Goal: Task Accomplishment & Management: Manage account settings

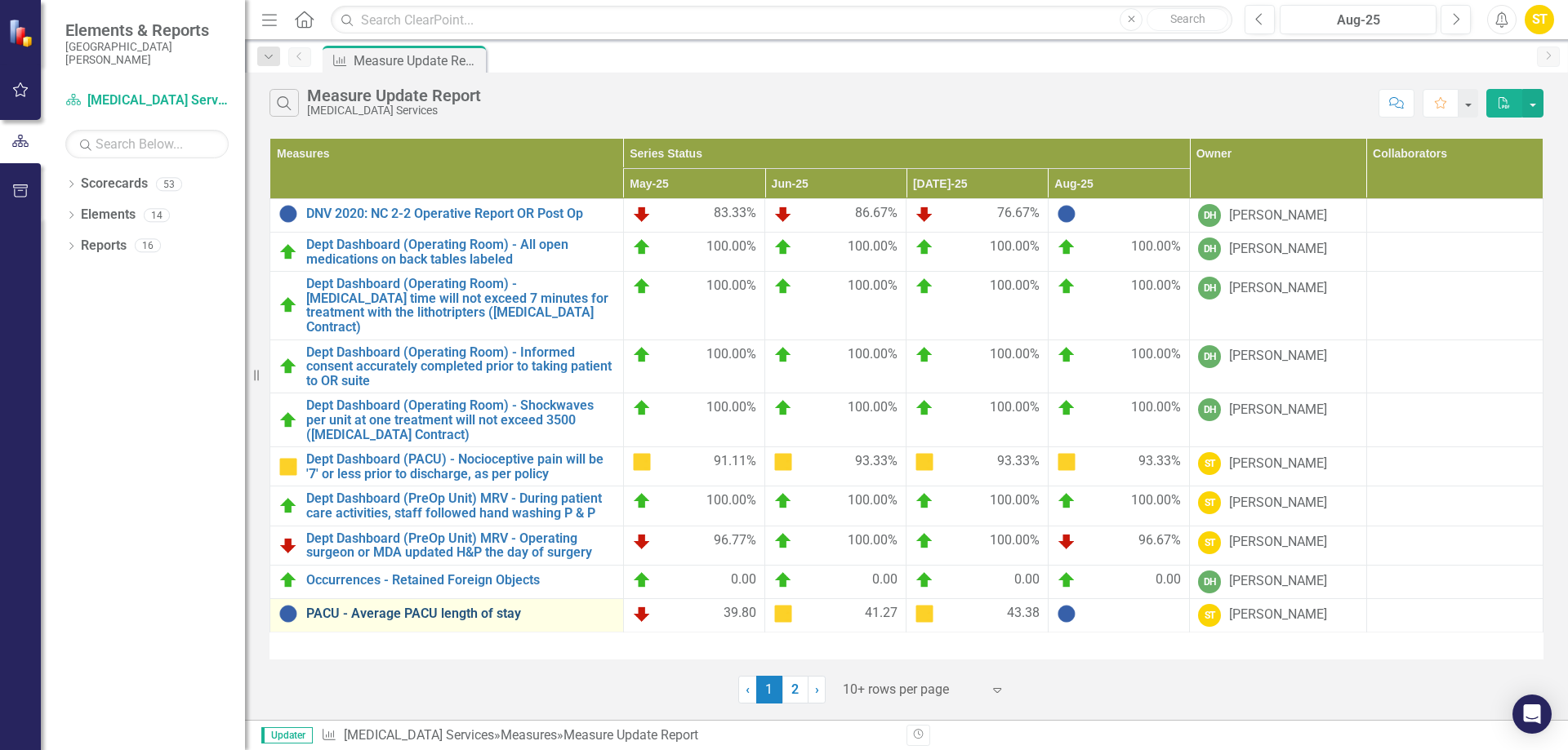
click at [511, 607] on link "PACU - Average PACU length of stay" at bounding box center [461, 614] width 308 height 14
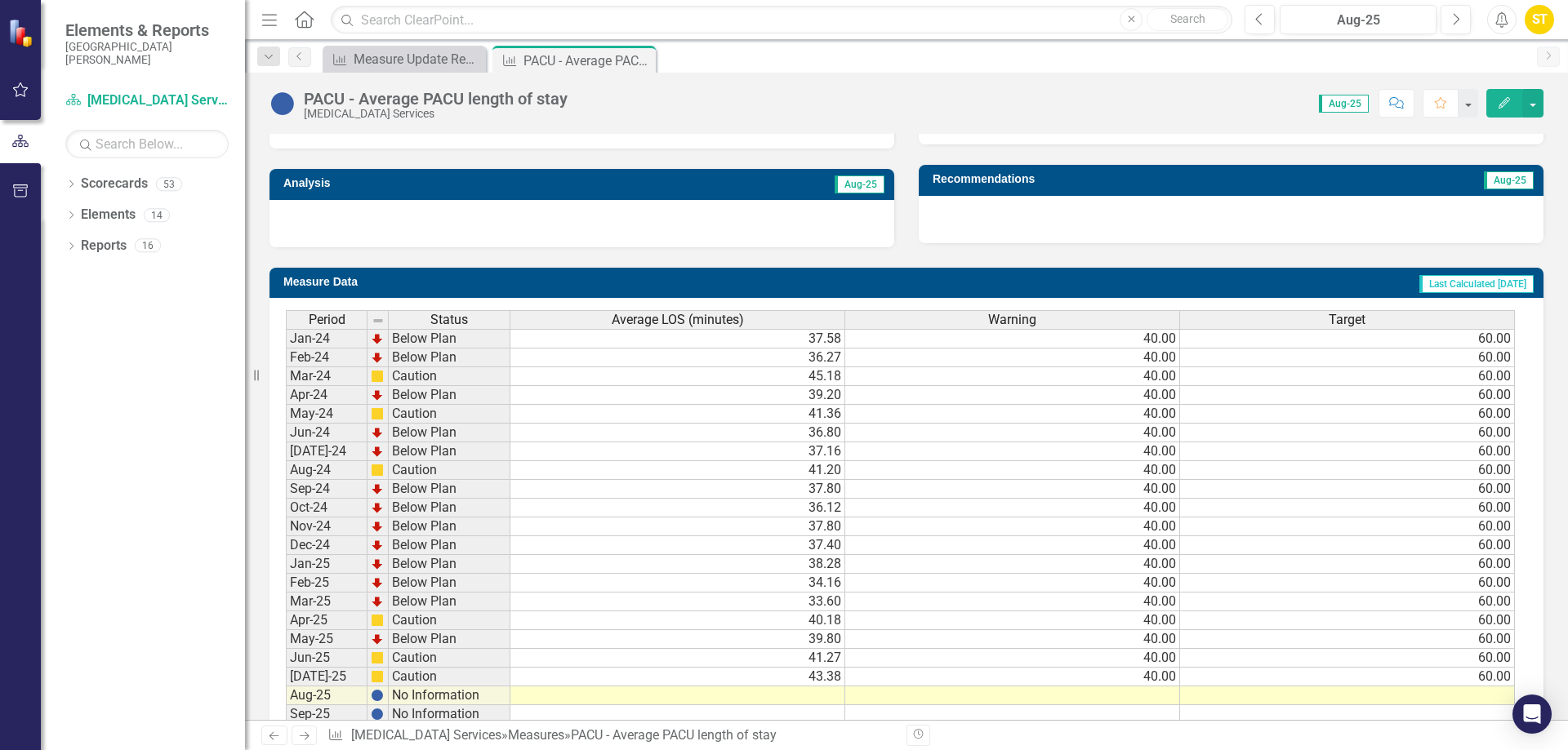
scroll to position [572, 0]
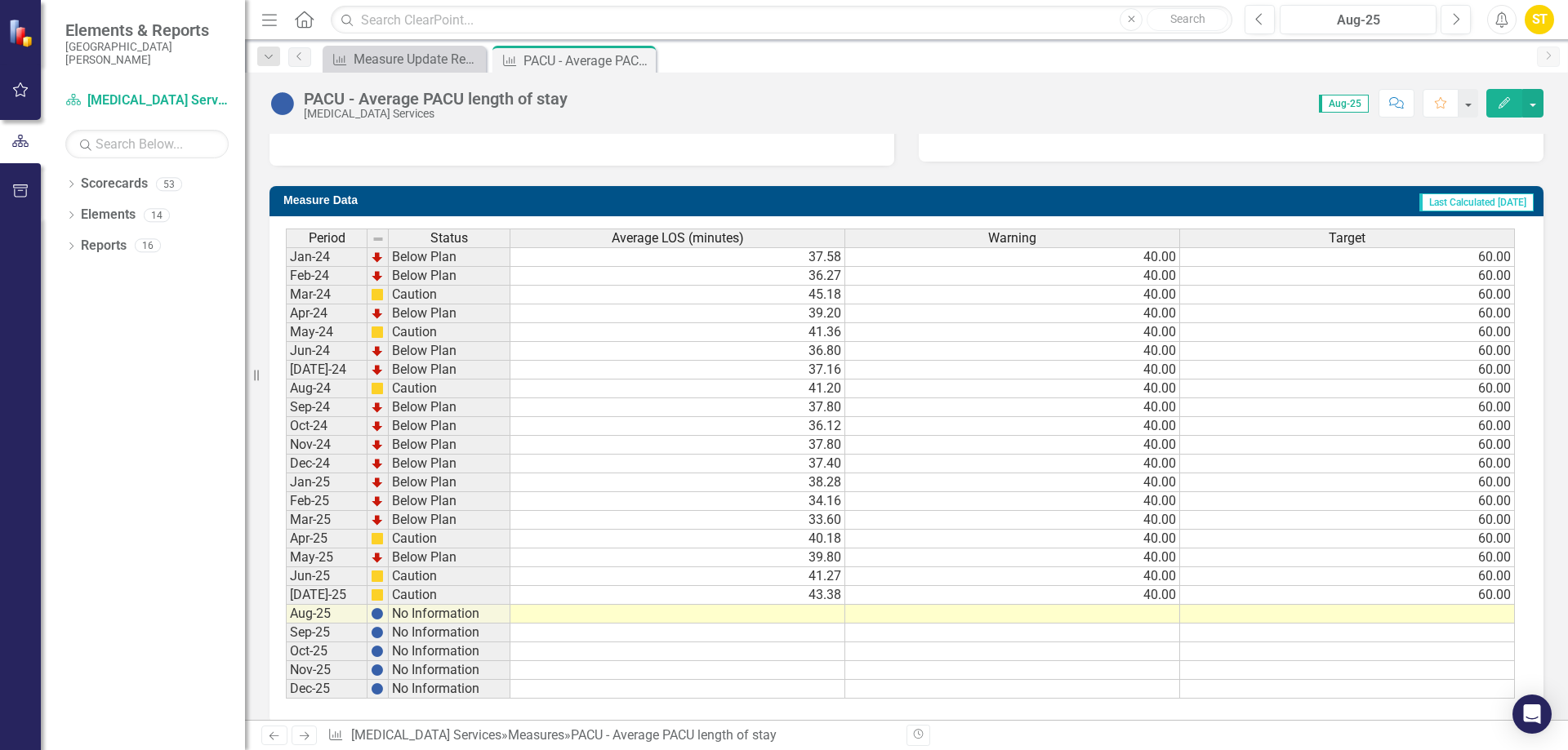
click at [827, 616] on td at bounding box center [678, 614] width 335 height 19
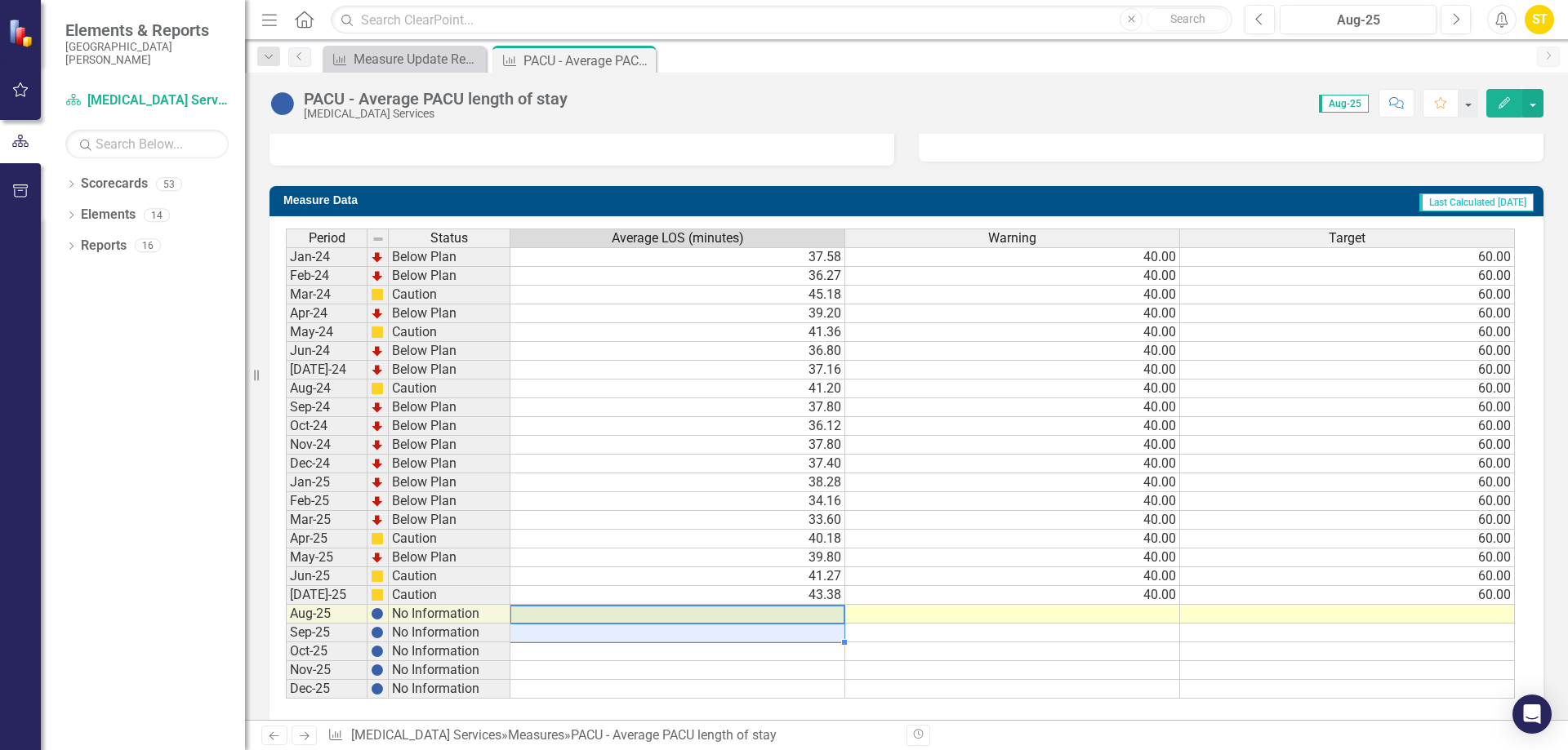
drag, startPoint x: 827, startPoint y: 616, endPoint x: 827, endPoint y: 625, distance: 9.0
click at [827, 625] on tbody "Jan-24 Below Plan 37.58 40.00 60.00 Feb-24 Below Plan 36.27 40.00 60.00 Mar-24 …" at bounding box center [900, 473] width 1228 height 452
click at [826, 617] on td at bounding box center [678, 614] width 335 height 19
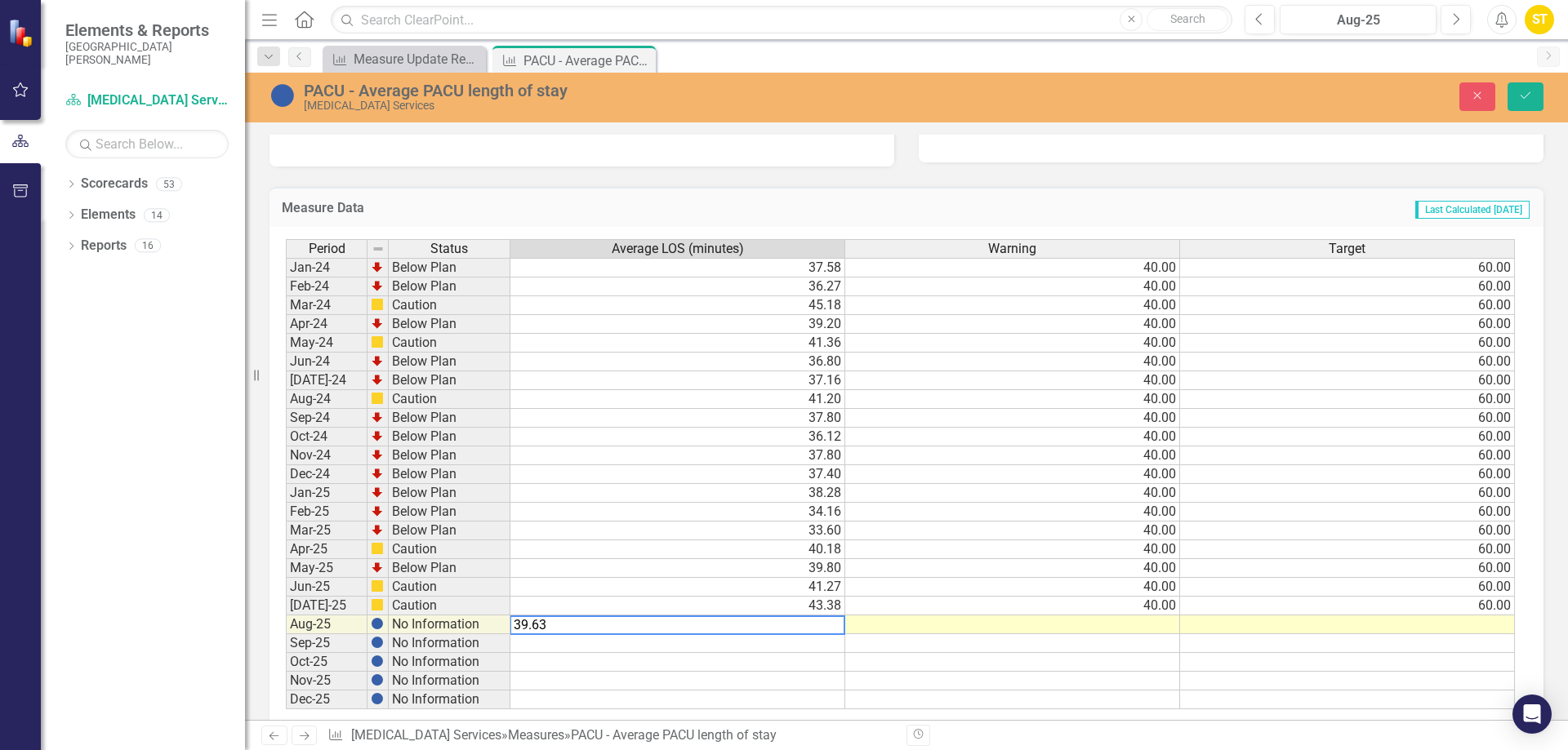
type textarea "39.63"
click at [1159, 630] on td at bounding box center [1012, 625] width 335 height 19
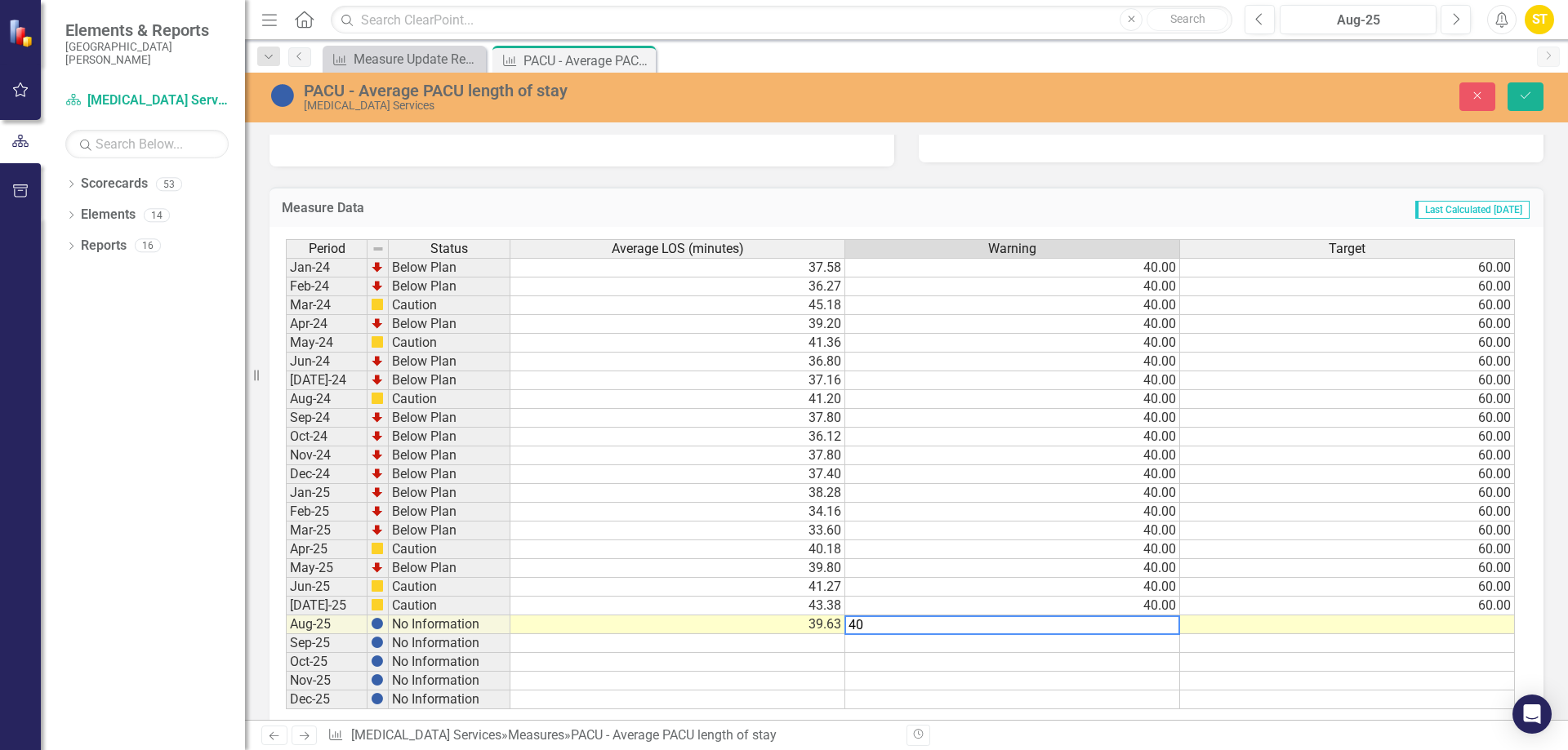
type textarea "40"
click at [1495, 623] on td at bounding box center [1348, 625] width 335 height 19
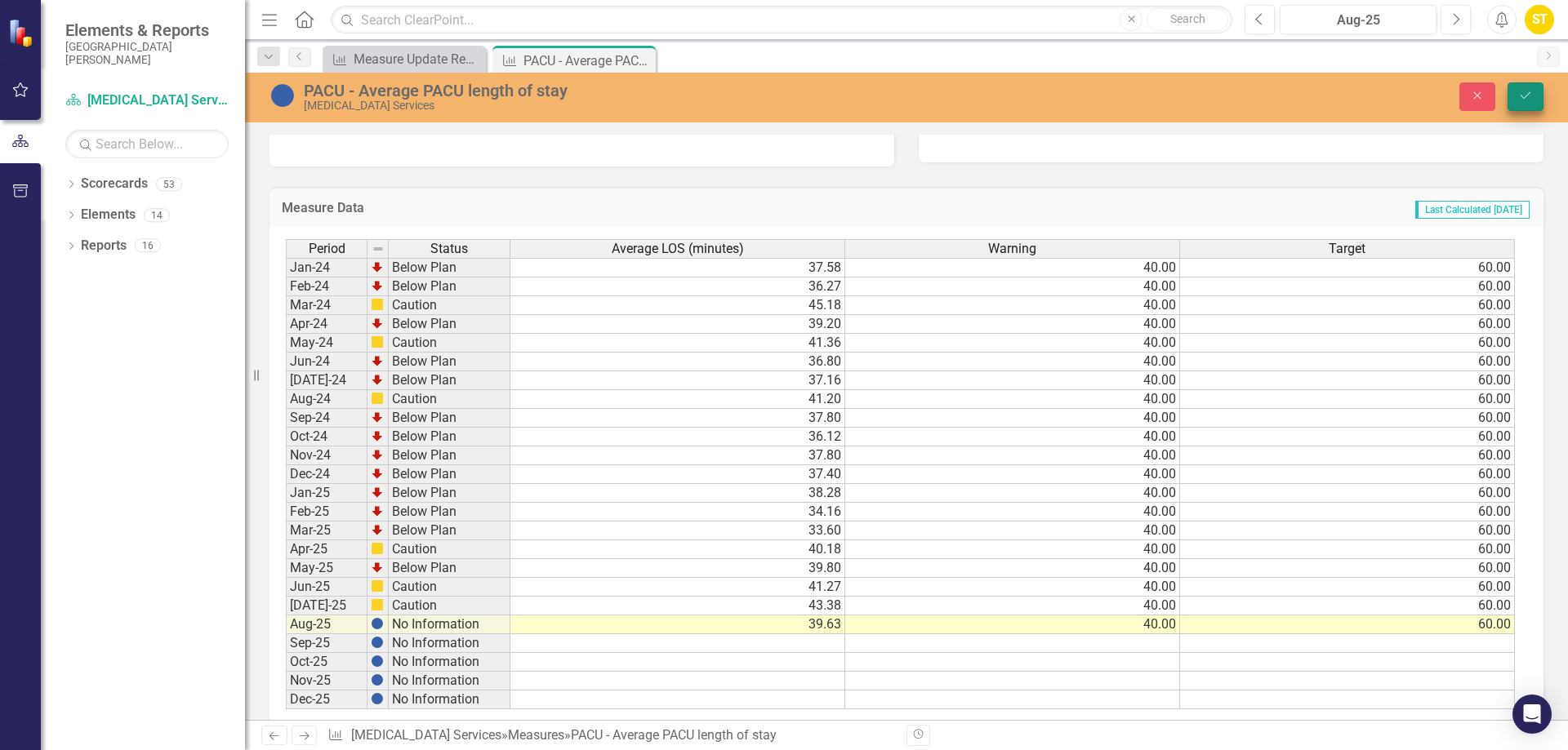
type textarea "60"
click at [1519, 97] on icon "Save" at bounding box center [1525, 95] width 14 height 12
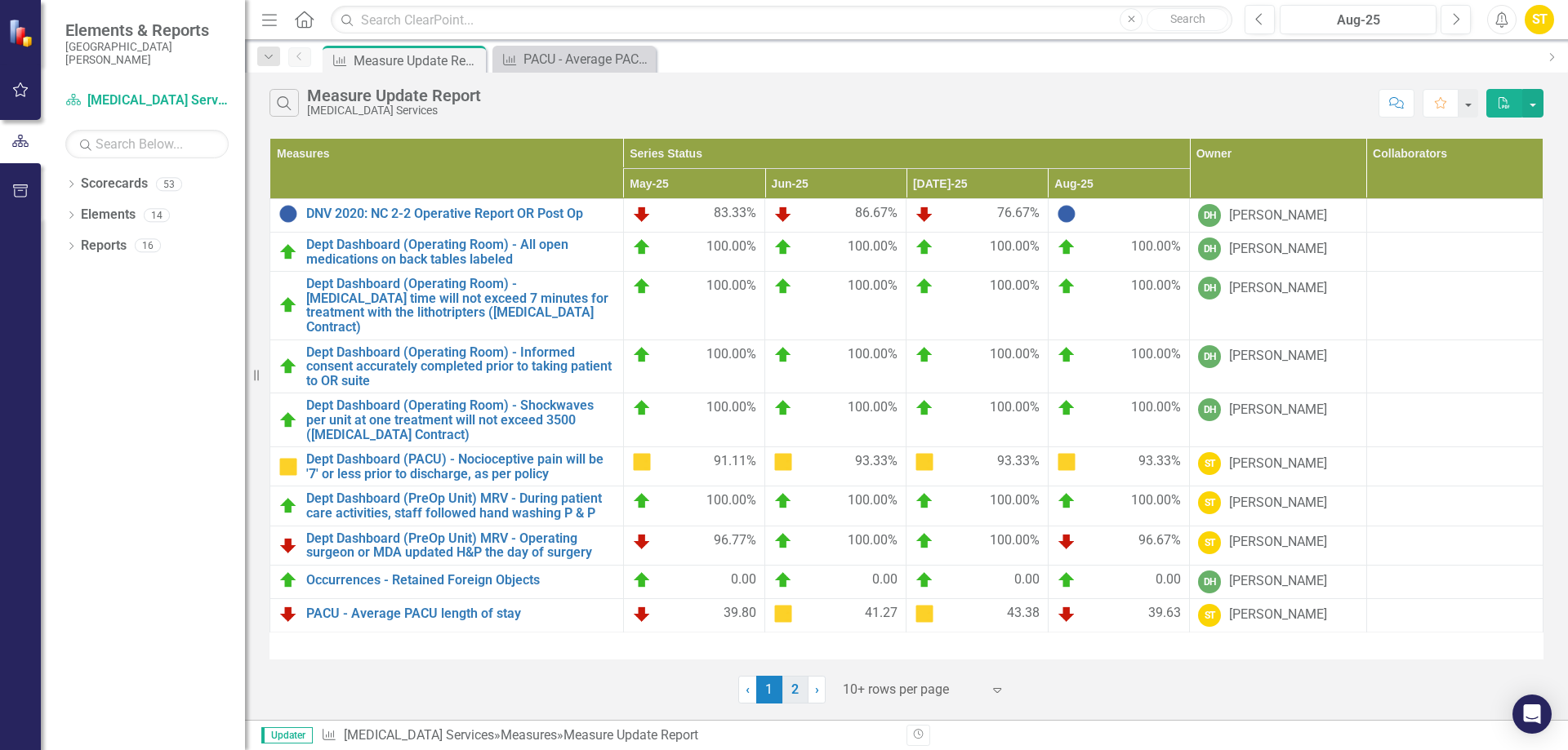
click at [800, 691] on link "2" at bounding box center [795, 690] width 26 height 28
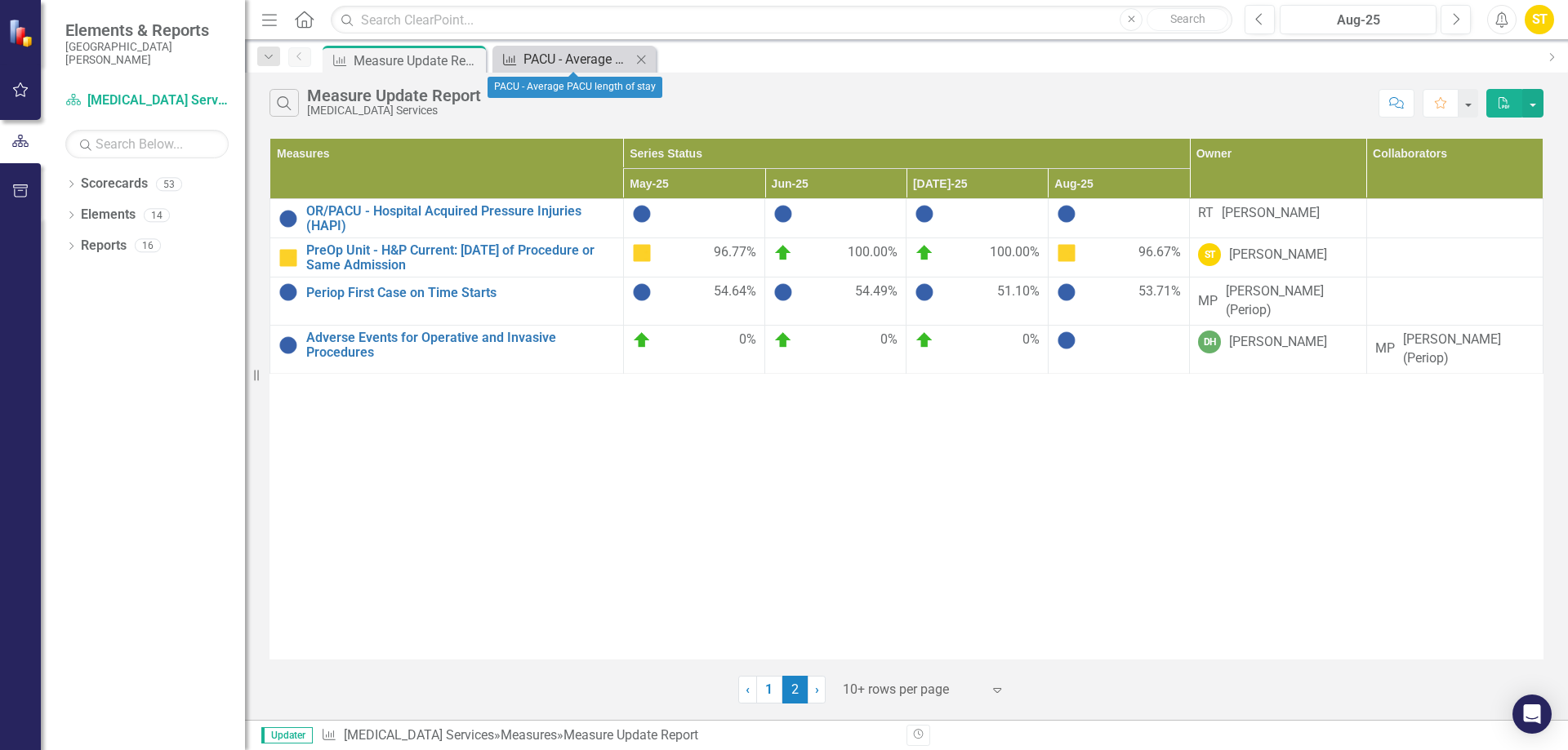
click at [540, 60] on div "PACU - Average PACU length of stay" at bounding box center [577, 59] width 108 height 21
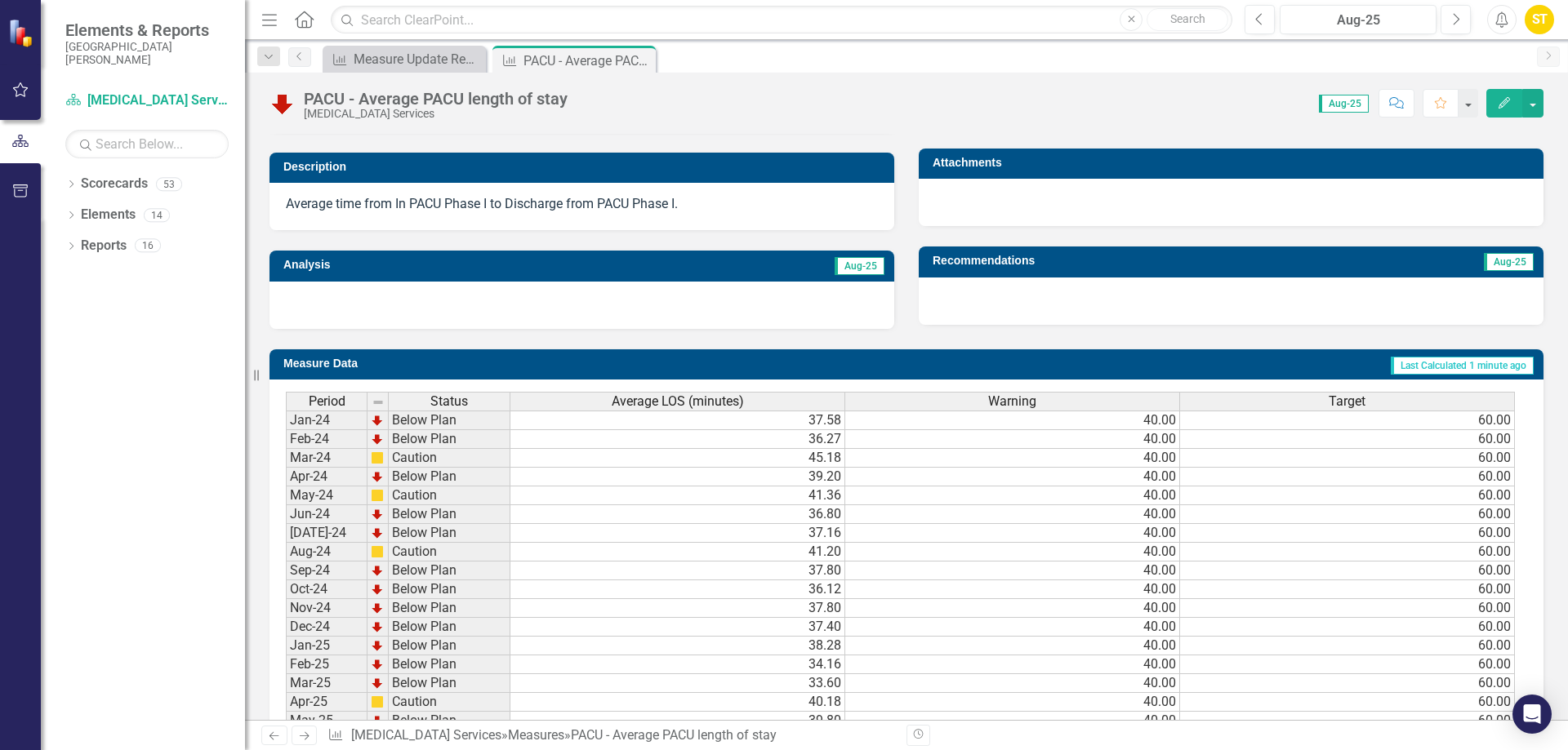
scroll to position [591, 0]
